Goal: Task Accomplishment & Management: Complete application form

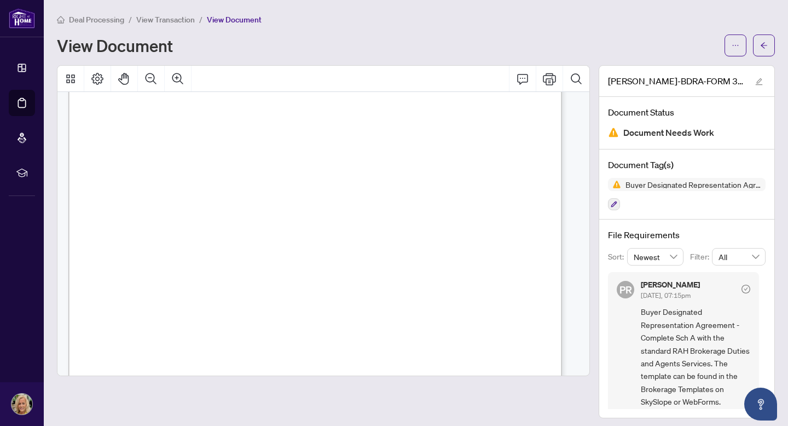
scroll to position [36, 0]
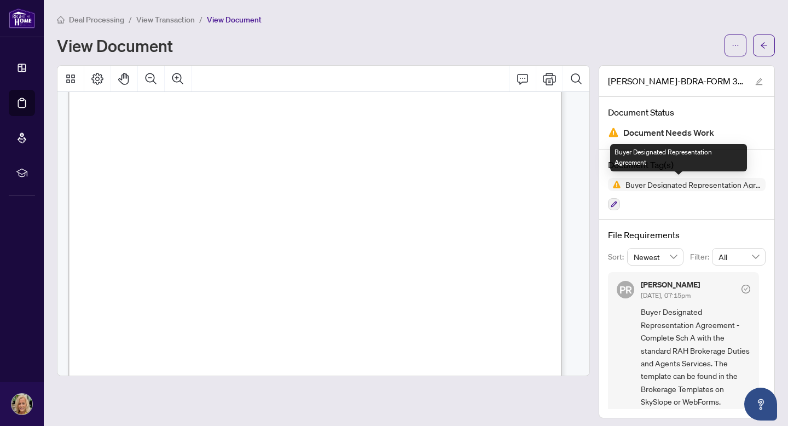
click at [612, 184] on img at bounding box center [614, 184] width 13 height 13
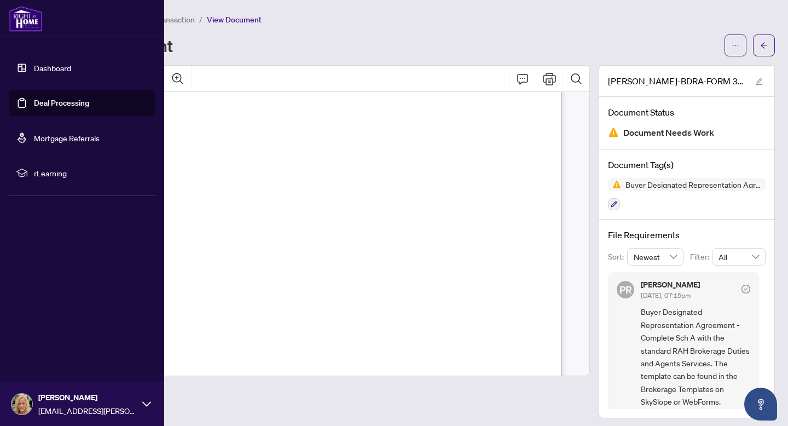
click at [34, 63] on link "Dashboard" at bounding box center [52, 68] width 37 height 10
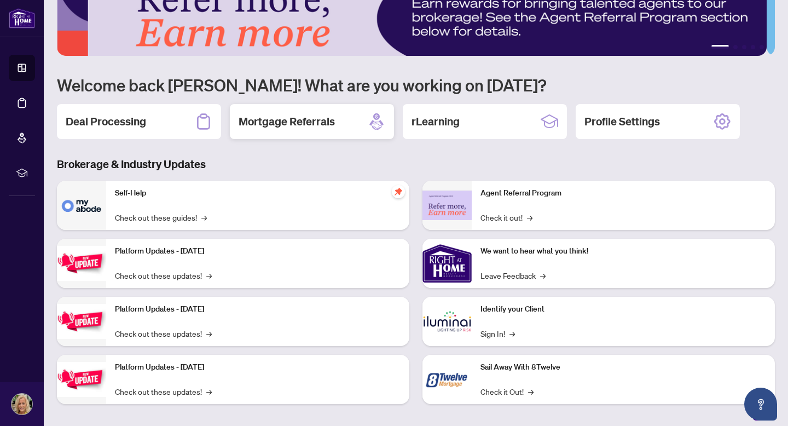
scroll to position [41, 0]
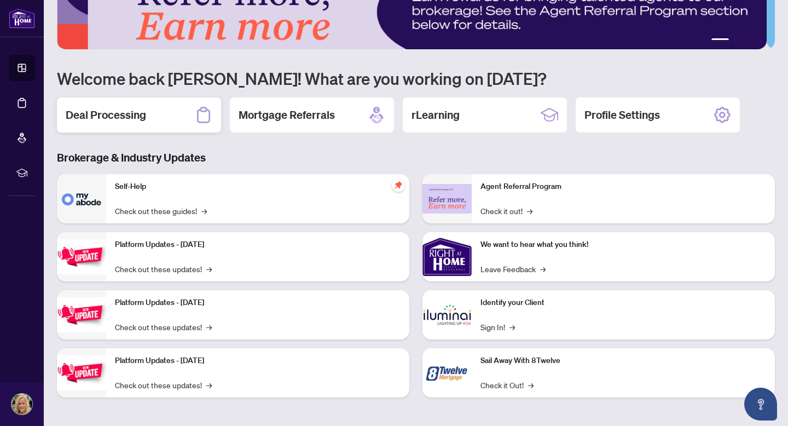
click at [126, 114] on h2 "Deal Processing" at bounding box center [106, 114] width 80 height 15
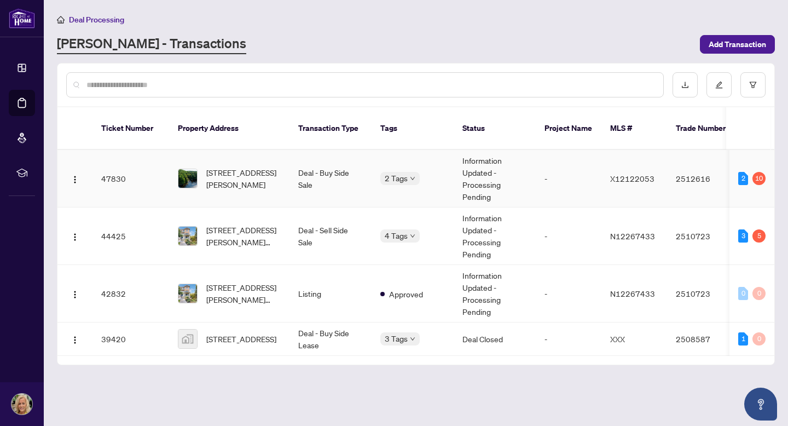
click at [665, 178] on td "X12122053" at bounding box center [634, 178] width 66 height 57
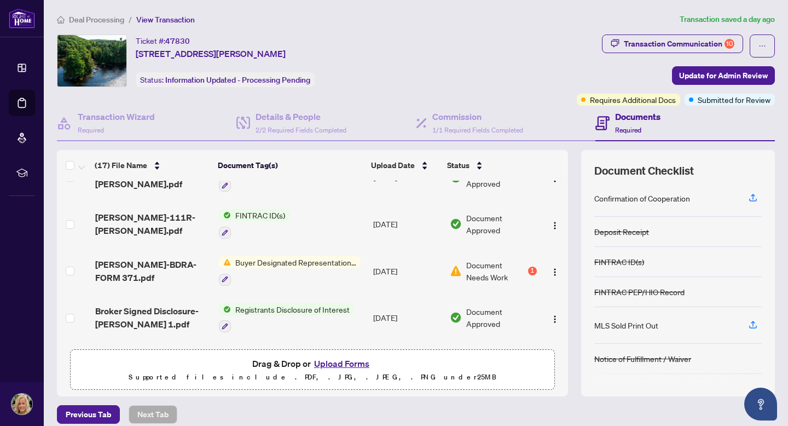
scroll to position [503, 0]
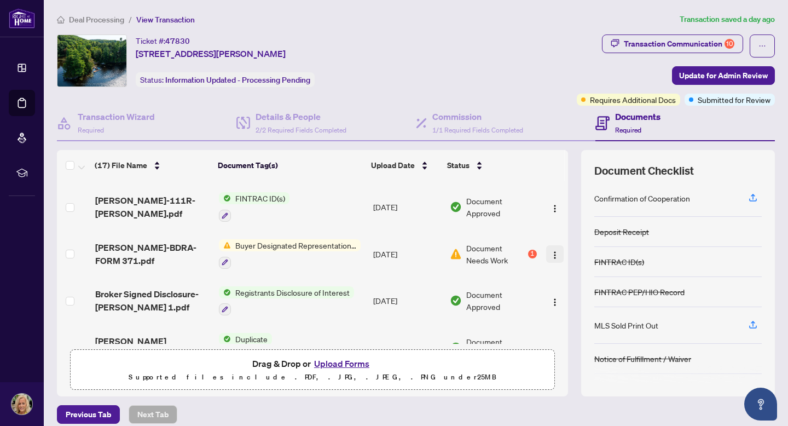
click at [550, 252] on img "button" at bounding box center [554, 255] width 9 height 9
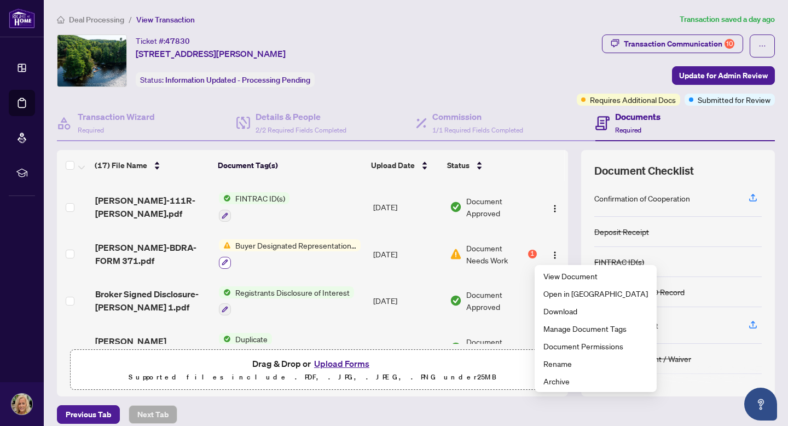
click at [223, 259] on icon "button" at bounding box center [225, 262] width 6 height 6
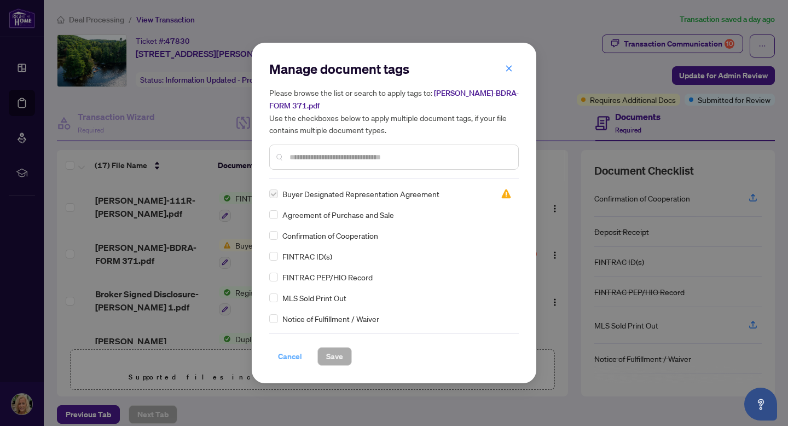
click at [287, 358] on span "Cancel" at bounding box center [290, 356] width 24 height 18
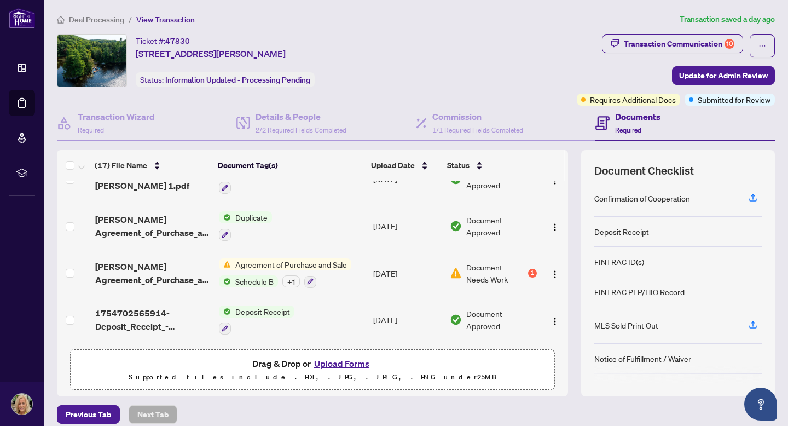
scroll to position [49, 0]
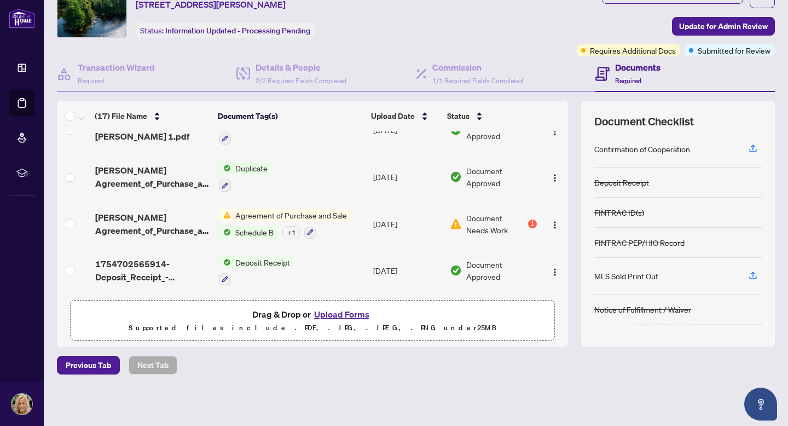
click at [330, 313] on button "Upload Forms" at bounding box center [342, 314] width 62 height 14
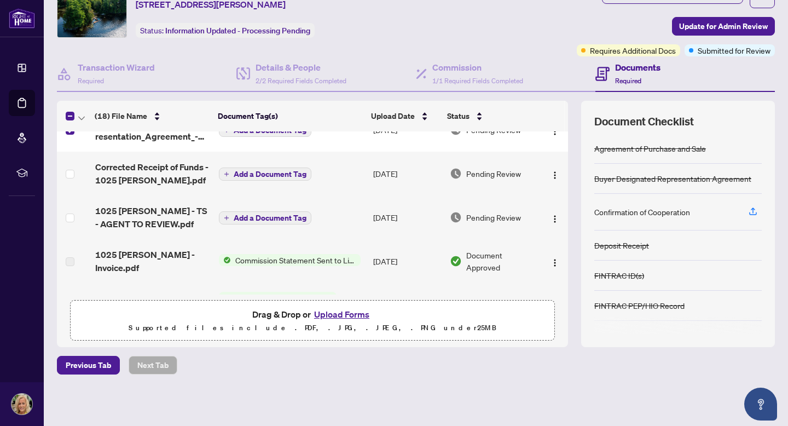
scroll to position [0, 0]
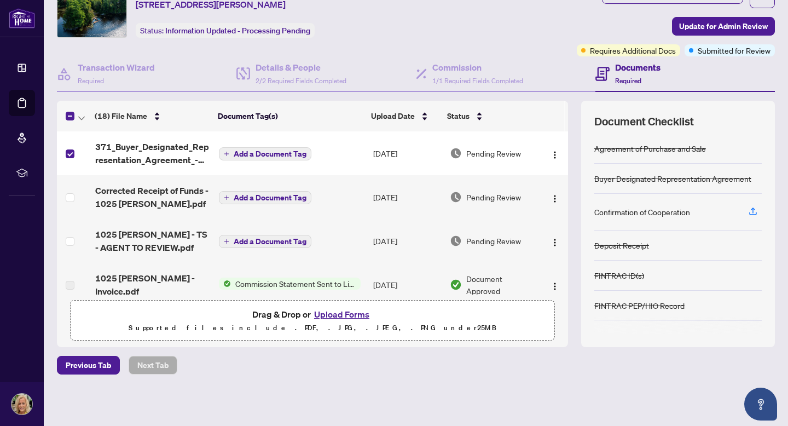
click at [404, 366] on div "Previous Tab Next Tab" at bounding box center [416, 365] width 718 height 19
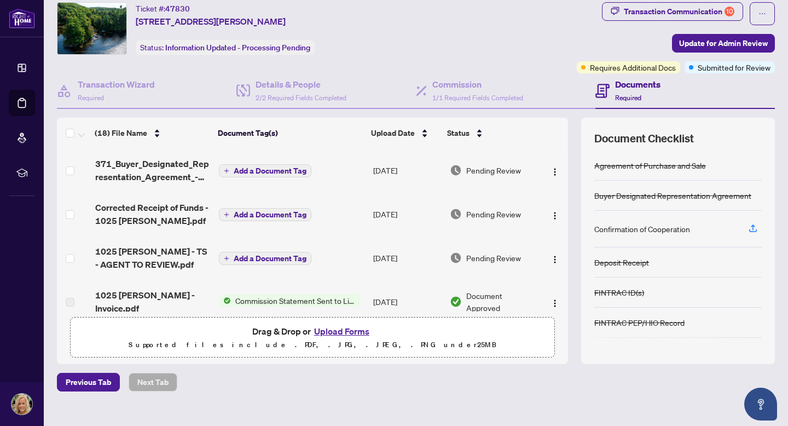
scroll to position [34, 0]
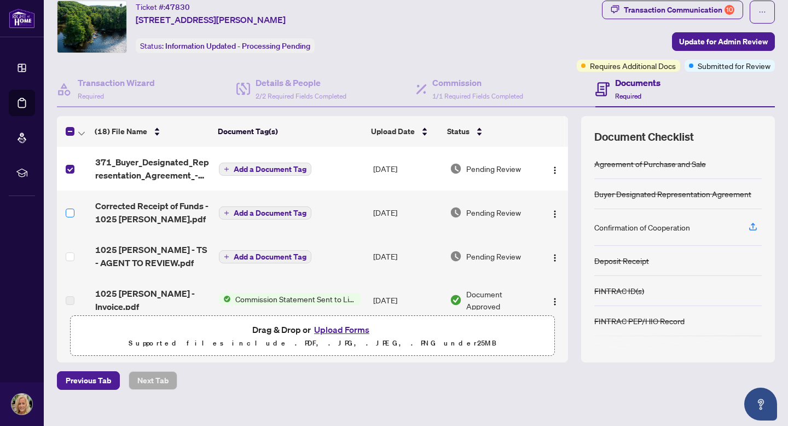
click at [71, 207] on label at bounding box center [70, 213] width 9 height 12
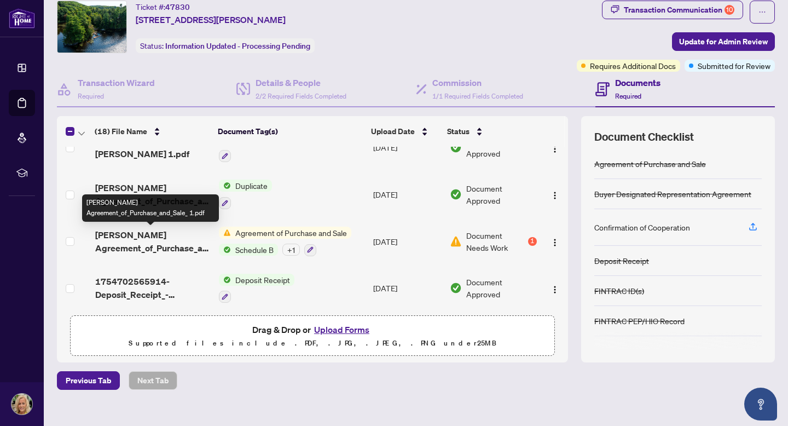
scroll to position [672, 0]
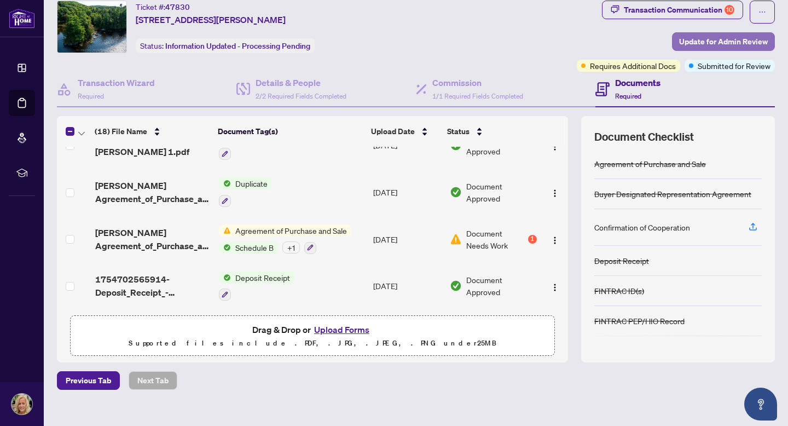
click at [725, 38] on span "Update for Admin Review" at bounding box center [723, 42] width 89 height 18
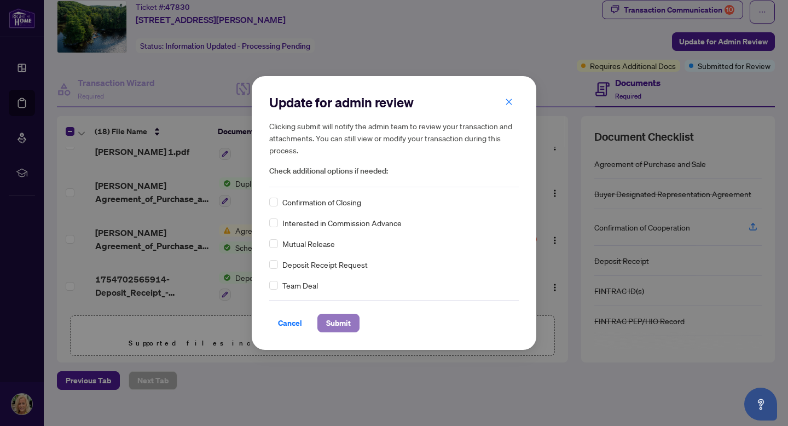
click at [343, 320] on span "Submit" at bounding box center [338, 323] width 25 height 18
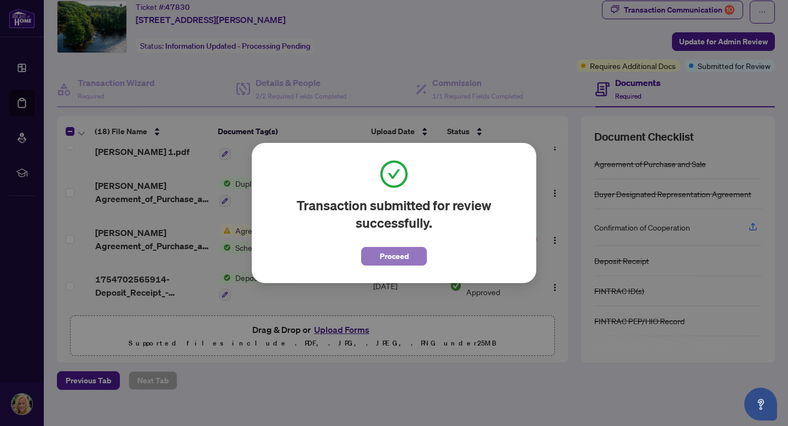
click at [398, 258] on span "Proceed" at bounding box center [394, 256] width 29 height 18
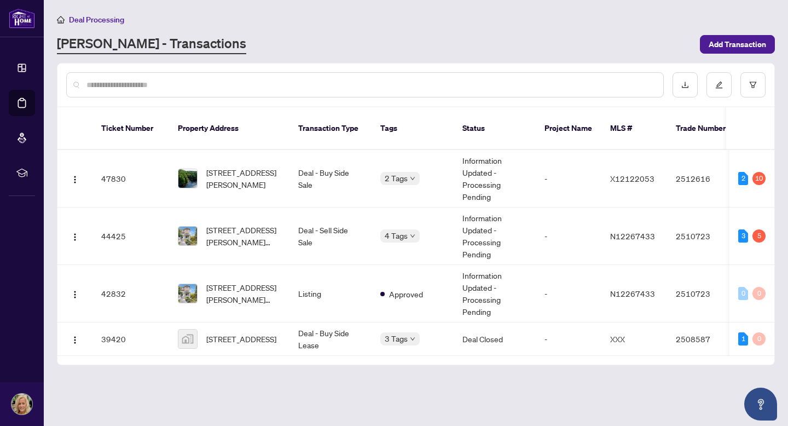
click at [486, 157] on td "Information Updated - Processing Pending" at bounding box center [495, 178] width 82 height 57
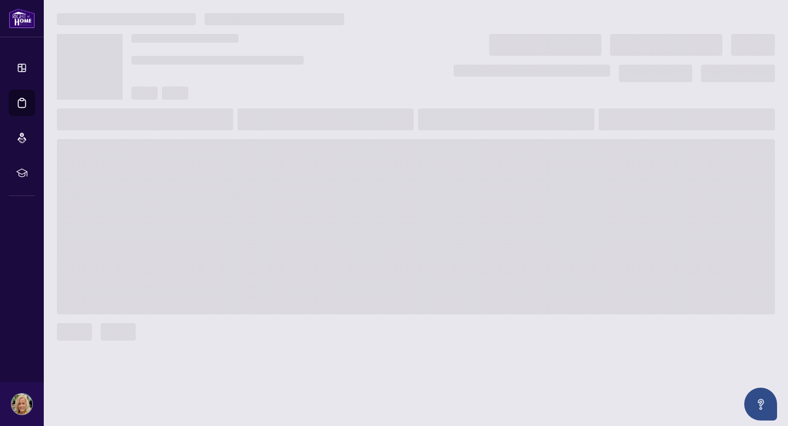
click at [486, 157] on span at bounding box center [416, 226] width 718 height 175
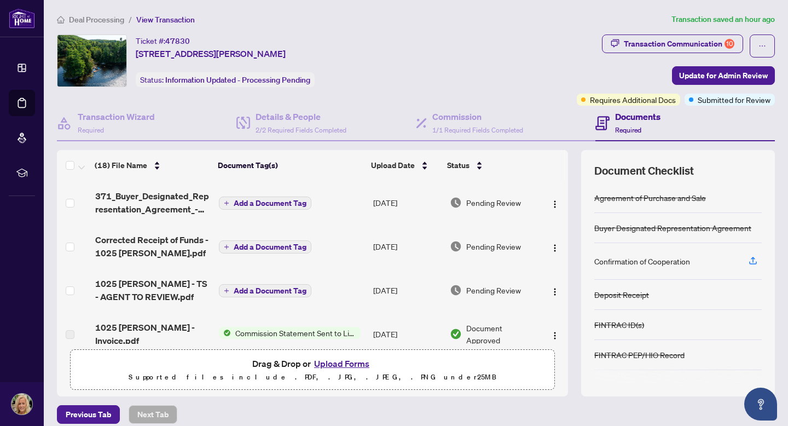
click at [345, 363] on button "Upload Forms" at bounding box center [342, 363] width 62 height 14
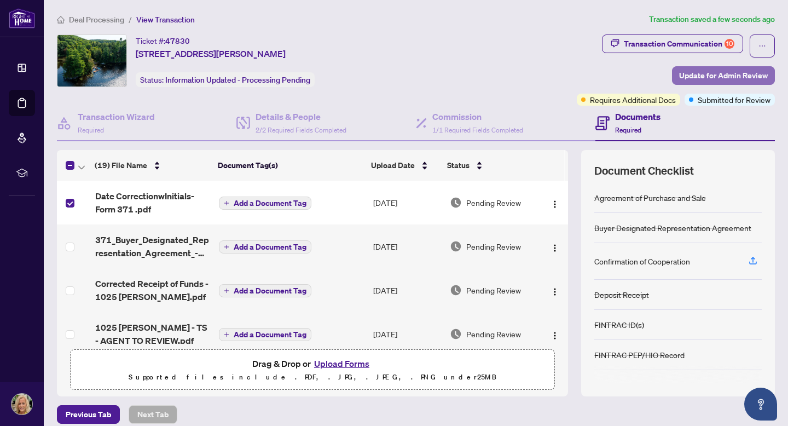
click at [707, 72] on span "Update for Admin Review" at bounding box center [723, 76] width 89 height 18
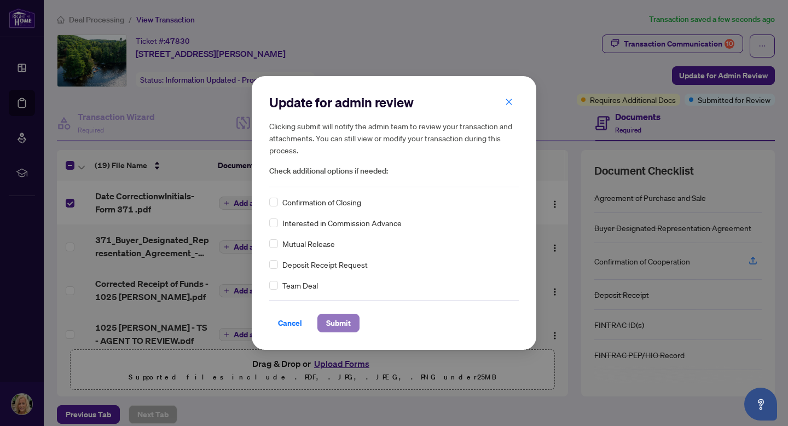
click at [342, 317] on span "Submit" at bounding box center [338, 323] width 25 height 18
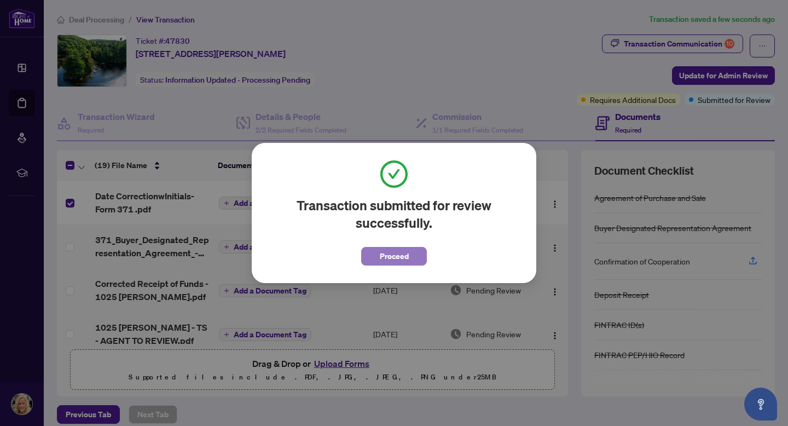
click at [402, 254] on span "Proceed" at bounding box center [394, 256] width 29 height 18
